Goal: Check status: Check status

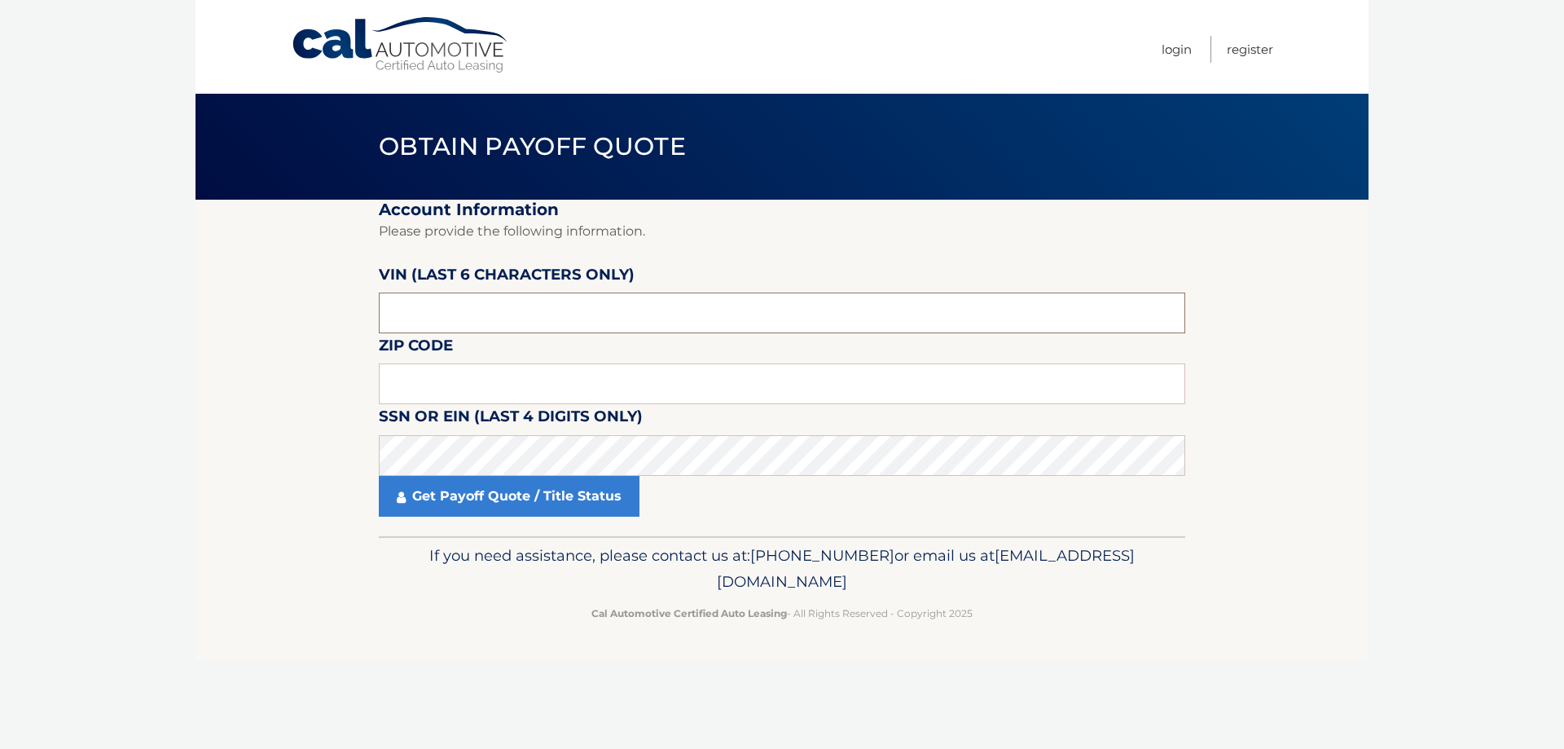
click at [473, 306] on input "text" at bounding box center [782, 313] width 807 height 41
type input "529584"
click at [477, 372] on input "text" at bounding box center [782, 383] width 807 height 41
click at [452, 381] on input "text" at bounding box center [782, 383] width 807 height 41
type input "14450"
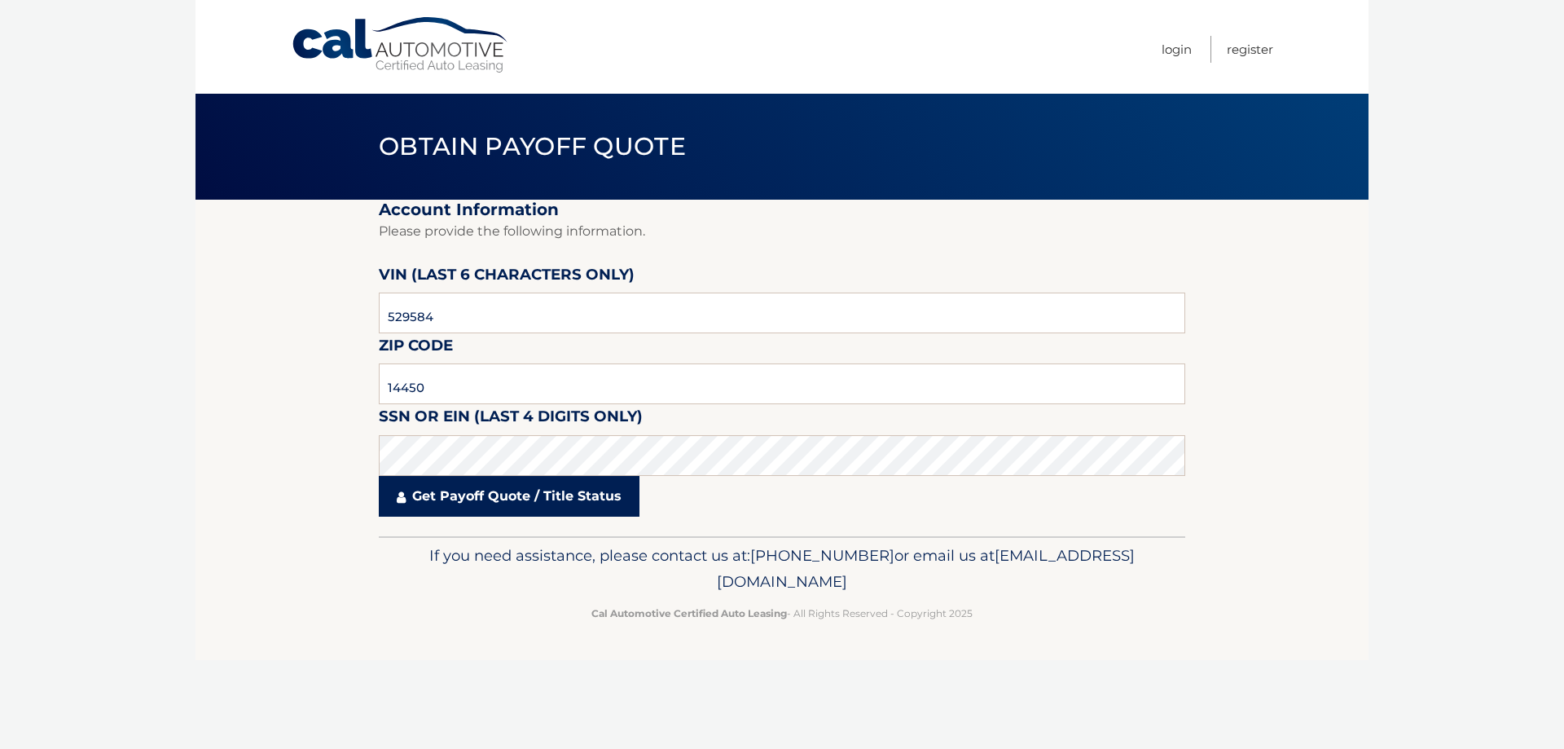
click at [498, 501] on link "Get Payoff Quote / Title Status" at bounding box center [509, 496] width 261 height 41
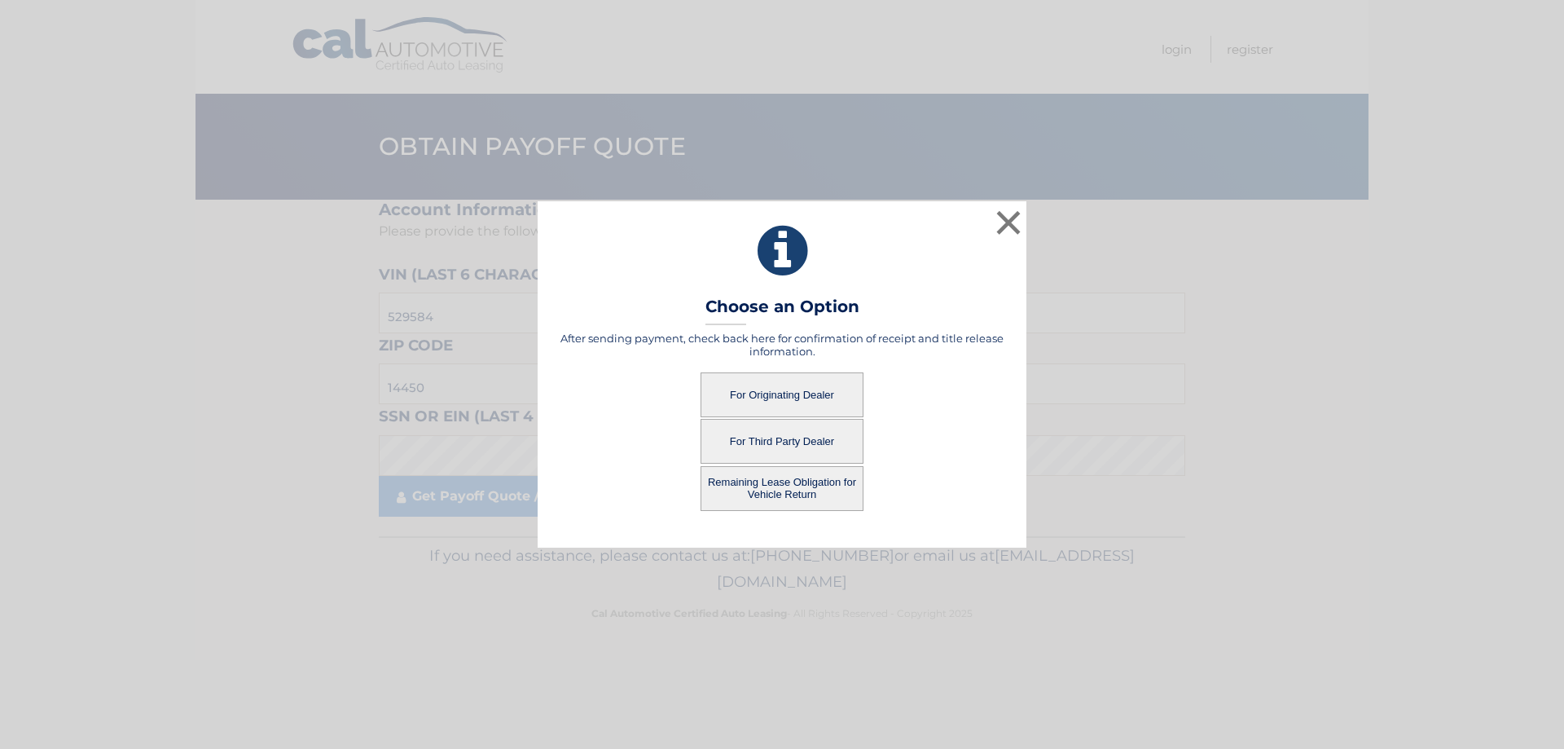
click at [780, 393] on button "For Originating Dealer" at bounding box center [782, 394] width 163 height 45
click at [746, 390] on button "For Originating Dealer" at bounding box center [782, 394] width 163 height 45
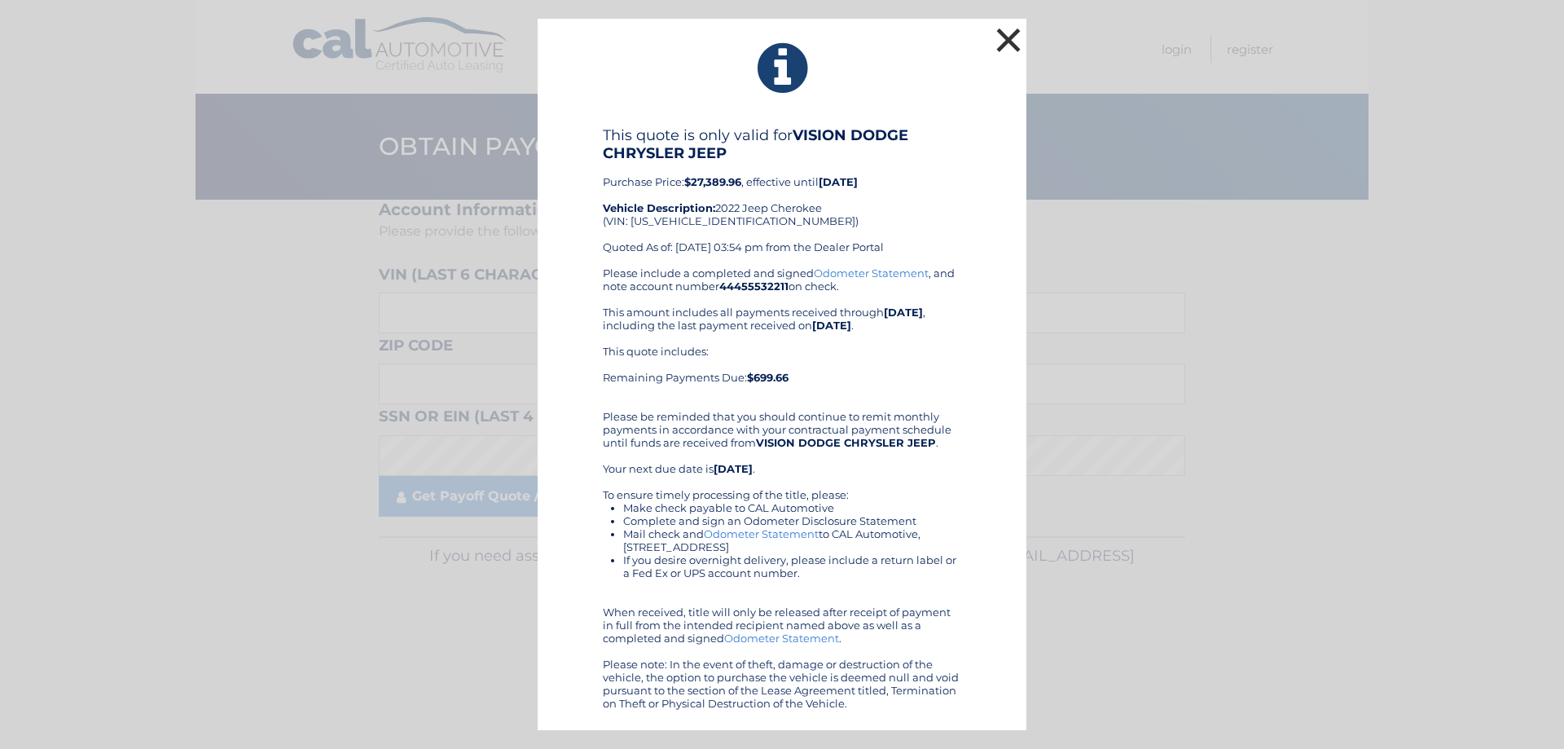
click at [1010, 44] on button "×" at bounding box center [1008, 40] width 33 height 33
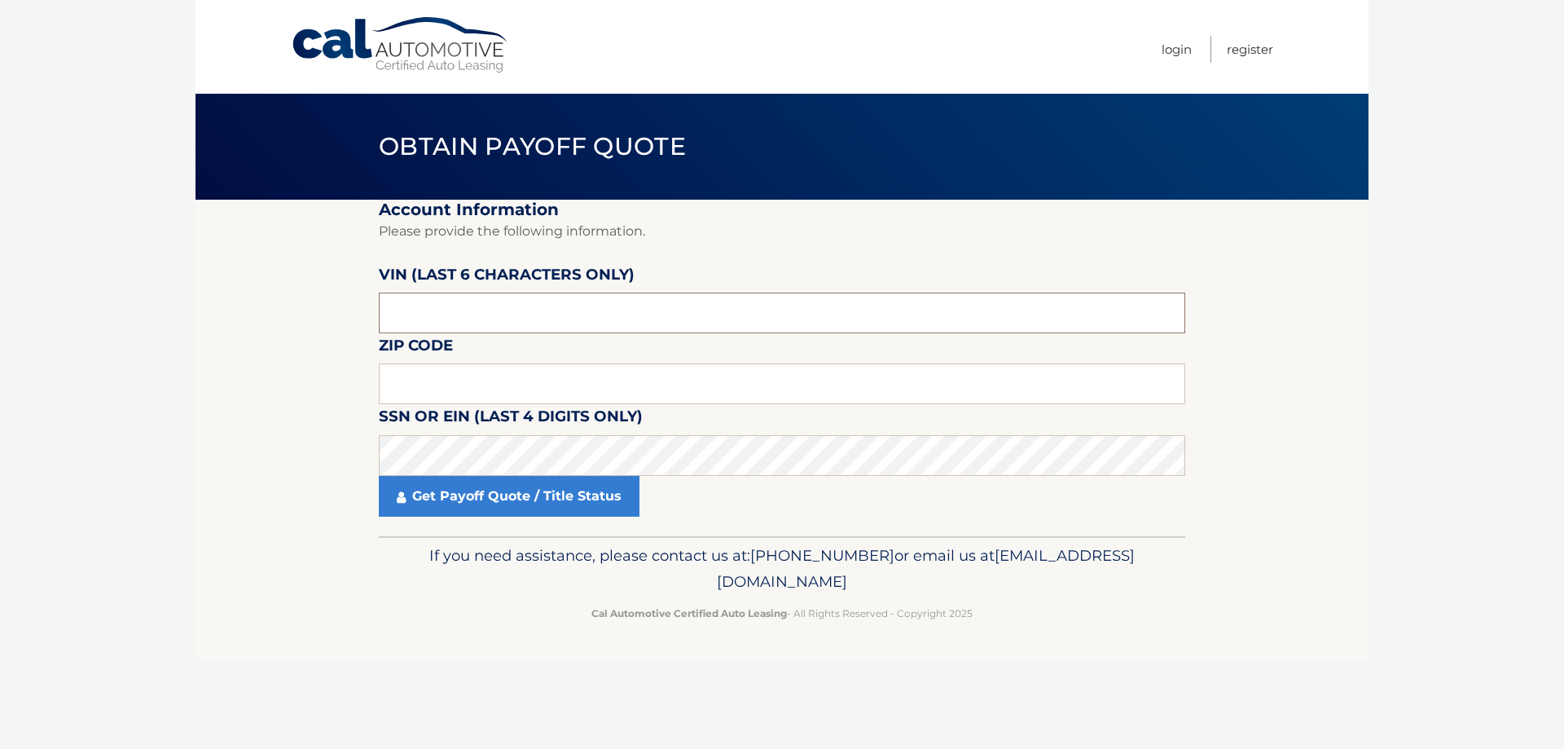
click at [482, 331] on input "text" at bounding box center [782, 313] width 807 height 41
type input "529584"
type input "14450"
click at [447, 490] on link "Get Payoff Quote / Title Status" at bounding box center [509, 496] width 261 height 41
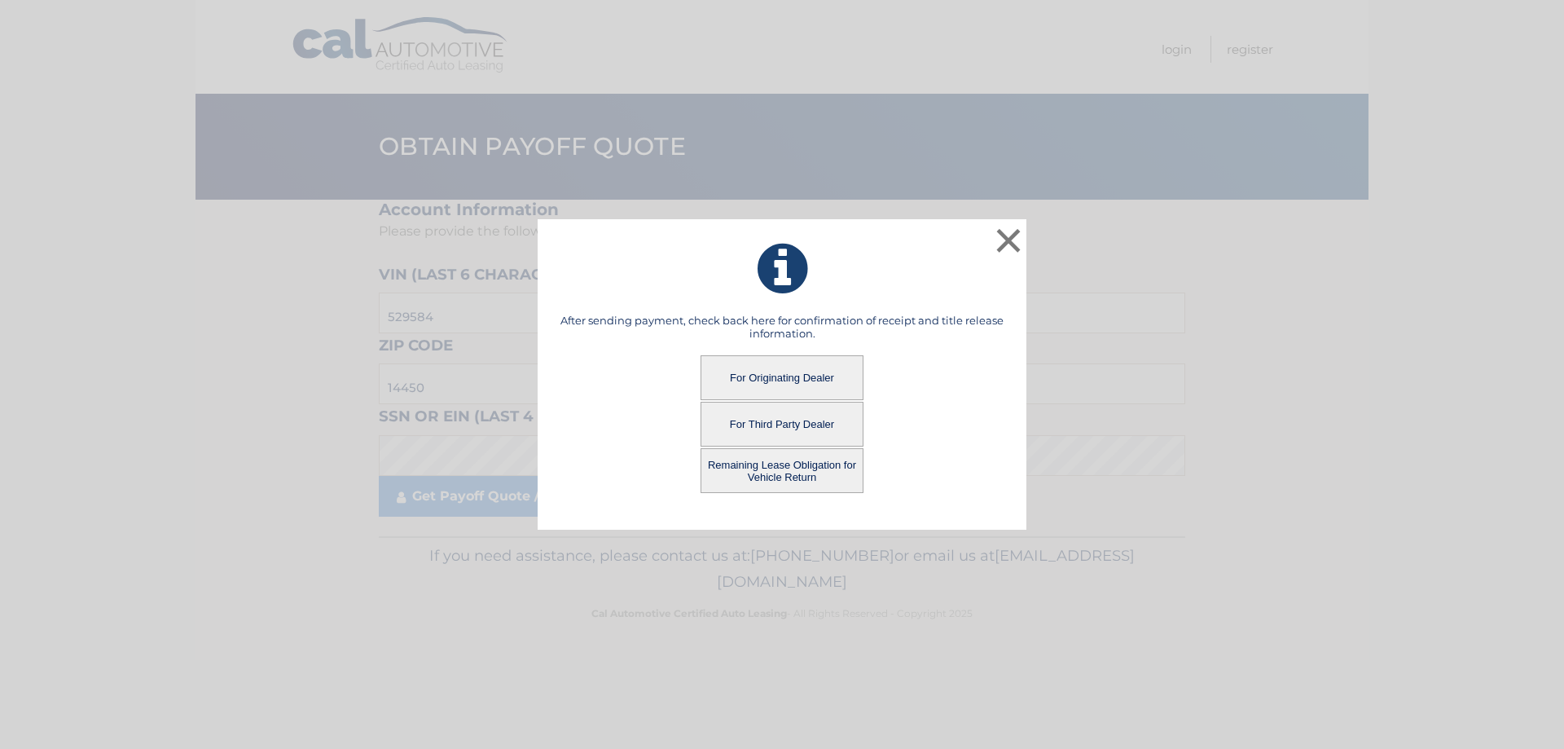
click at [731, 417] on button "For Third Party Dealer" at bounding box center [782, 424] width 163 height 45
click at [798, 420] on button "For Third Party Dealer" at bounding box center [782, 424] width 163 height 45
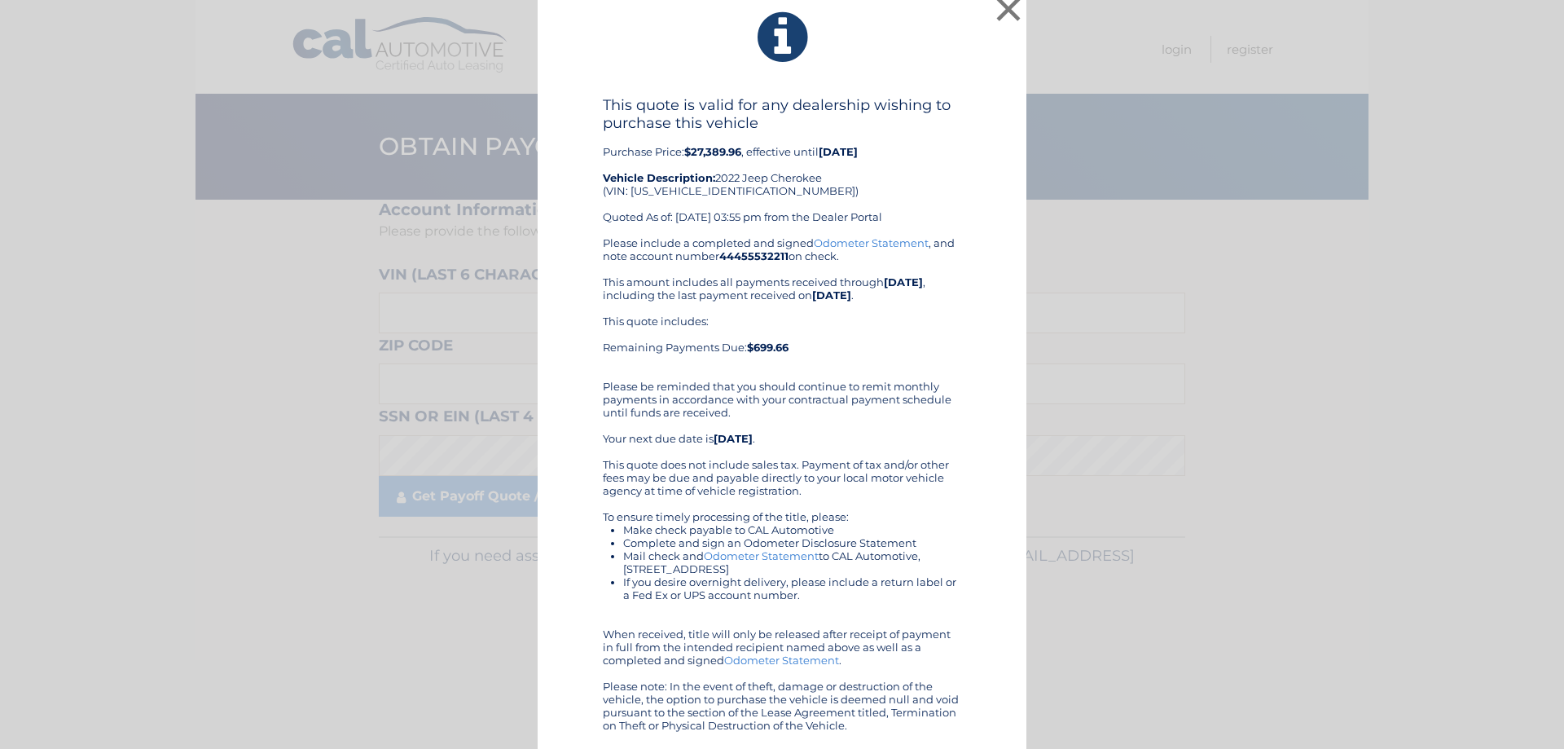
scroll to position [15, 0]
click at [1006, 13] on button "×" at bounding box center [1008, 5] width 33 height 33
